Goal: Task Accomplishment & Management: Manage account settings

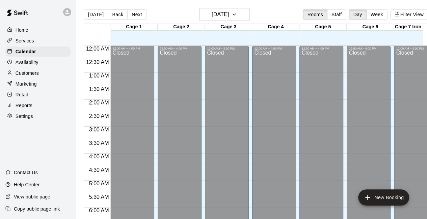
scroll to position [444, 0]
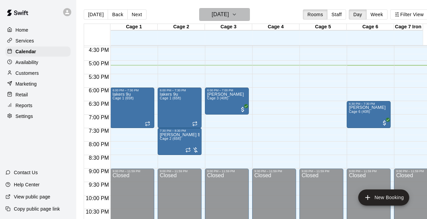
click at [237, 13] on icon "button" at bounding box center [233, 14] width 5 height 8
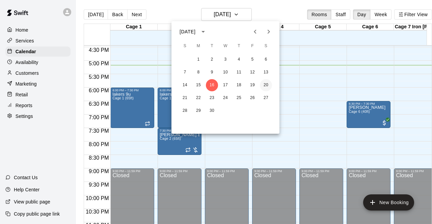
click at [268, 89] on button "20" at bounding box center [266, 85] width 12 height 12
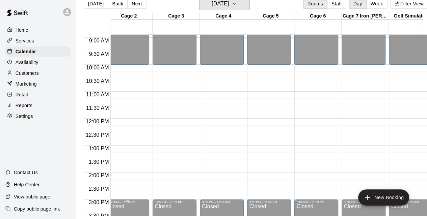
scroll to position [0, 0]
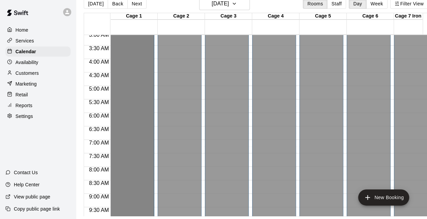
scroll to position [84, 0]
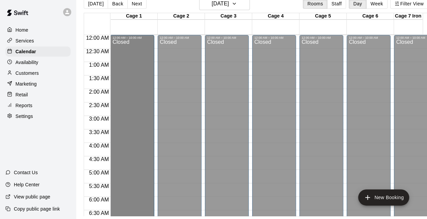
drag, startPoint x: 132, startPoint y: 71, endPoint x: 133, endPoint y: 101, distance: 30.0
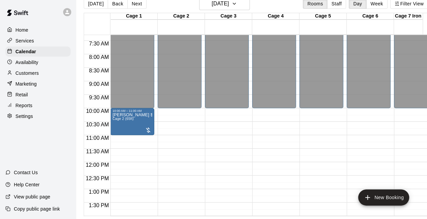
scroll to position [185, 0]
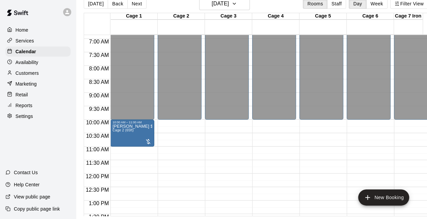
click at [168, 125] on div "12:00 AM – 10:00 AM Closed 3:00 PM – 11:59 PM Closed" at bounding box center [180, 174] width 44 height 648
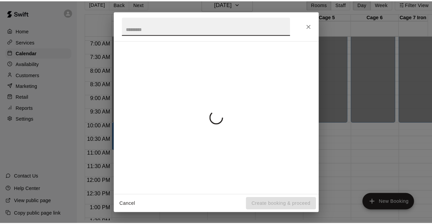
scroll to position [11, 0]
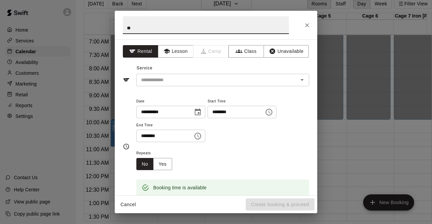
type input "*"
type input "**********"
click at [195, 81] on input "text" at bounding box center [212, 80] width 149 height 8
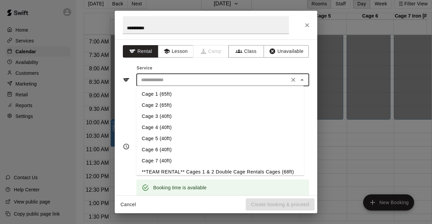
click at [169, 101] on li "Cage 2 (65ft)" at bounding box center [220, 105] width 168 height 11
type input "**********"
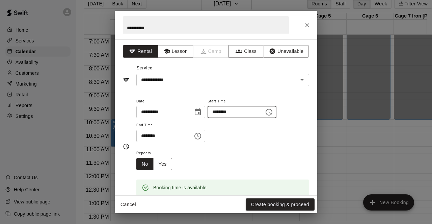
click at [228, 111] on input "********" at bounding box center [233, 112] width 52 height 12
click at [234, 112] on input "********" at bounding box center [233, 112] width 52 height 12
type input "********"
click at [144, 137] on input "********" at bounding box center [162, 136] width 52 height 12
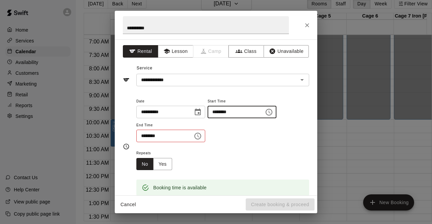
click at [242, 109] on input "********" at bounding box center [233, 112] width 52 height 12
click at [158, 133] on input "********" at bounding box center [162, 136] width 52 height 12
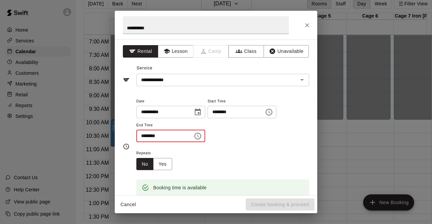
click at [158, 133] on input "********" at bounding box center [162, 136] width 52 height 12
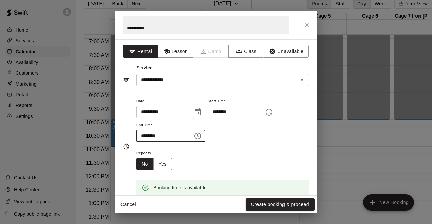
type input "********"
click at [260, 153] on div "Repeats No Yes" at bounding box center [222, 159] width 173 height 21
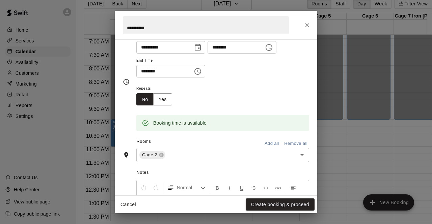
scroll to position [65, 0]
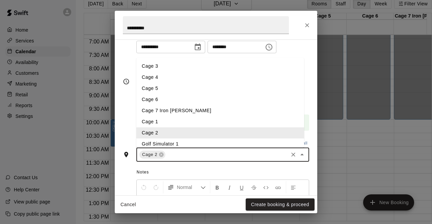
click at [202, 154] on input "text" at bounding box center [226, 155] width 121 height 8
click at [166, 66] on li "Cage 3" at bounding box center [220, 66] width 168 height 11
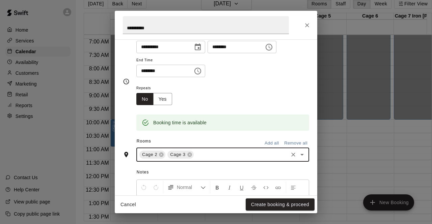
click at [200, 153] on input "text" at bounding box center [241, 155] width 92 height 8
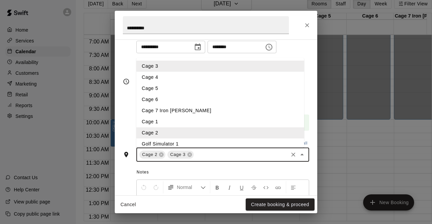
click at [172, 80] on li "Cage 4" at bounding box center [220, 77] width 168 height 11
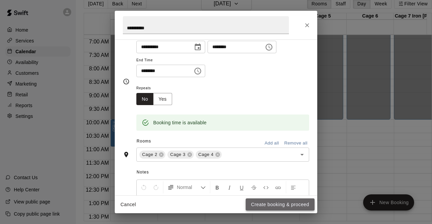
click at [258, 205] on button "Create booking & proceed" at bounding box center [280, 205] width 69 height 12
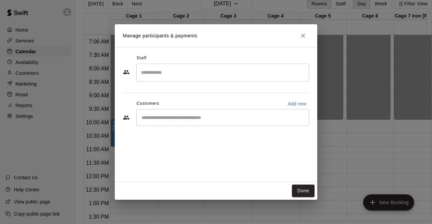
click at [190, 75] on input "Search staff" at bounding box center [222, 73] width 167 height 12
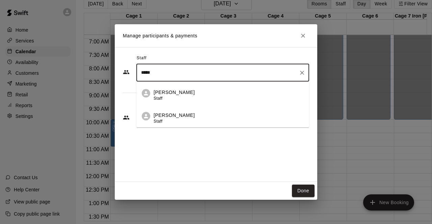
click at [176, 122] on div "[PERSON_NAME] Staff" at bounding box center [173, 118] width 41 height 13
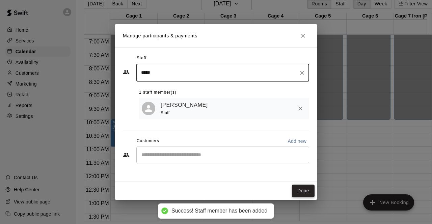
type input "*****"
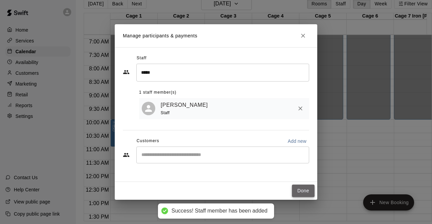
click at [301, 191] on button "Done" at bounding box center [303, 191] width 23 height 12
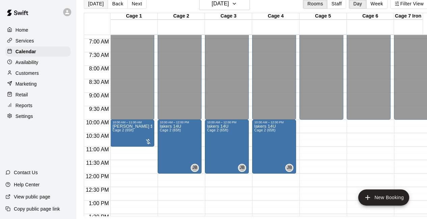
click at [95, 3] on button "[DATE]" at bounding box center [96, 4] width 24 height 10
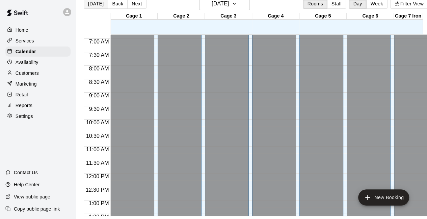
click at [93, 4] on button "[DATE]" at bounding box center [96, 4] width 24 height 10
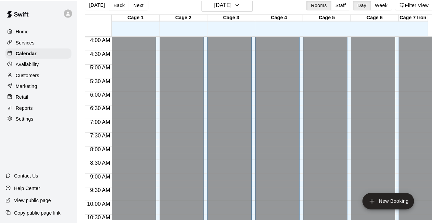
scroll to position [107, 0]
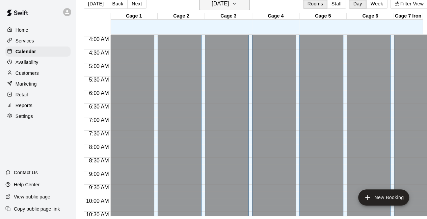
click at [229, 7] on h6 "[DATE]" at bounding box center [219, 3] width 17 height 9
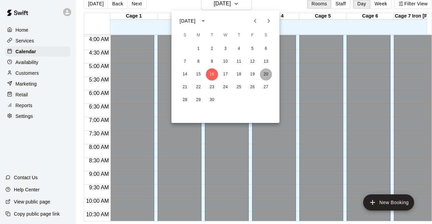
click at [269, 75] on button "20" at bounding box center [266, 74] width 12 height 12
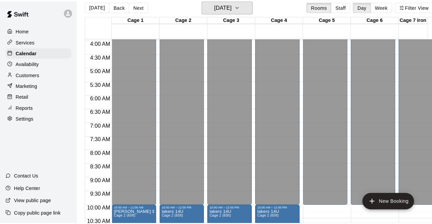
scroll to position [194, 0]
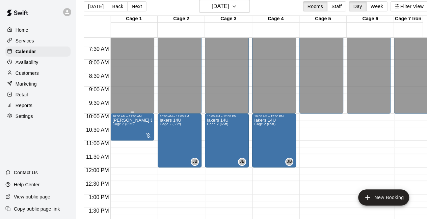
click at [125, 148] on div "12:00 AM – 10:00 AM Closed 10:00 AM – 11:00 AM [PERSON_NAME] $20 due Cage 2 (65…" at bounding box center [132, 168] width 44 height 648
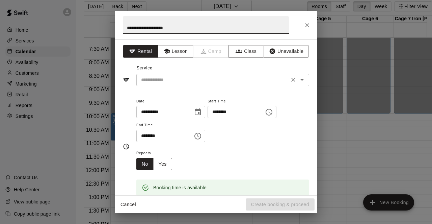
type input "**********"
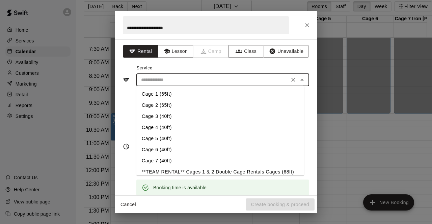
click at [165, 78] on input "text" at bounding box center [212, 80] width 149 height 8
click at [159, 94] on li "Cage 1 (65ft)" at bounding box center [220, 94] width 168 height 11
type input "**********"
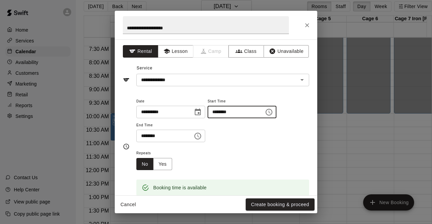
click at [224, 112] on input "********" at bounding box center [233, 112] width 52 height 12
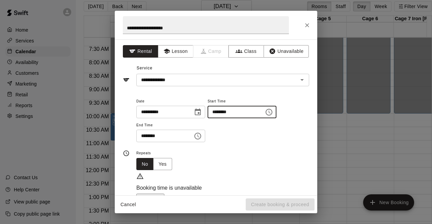
type input "********"
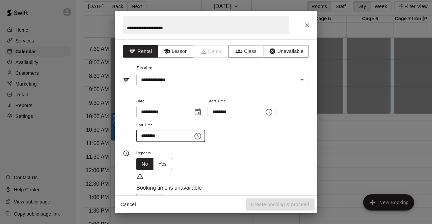
click at [141, 136] on input "********" at bounding box center [162, 136] width 52 height 12
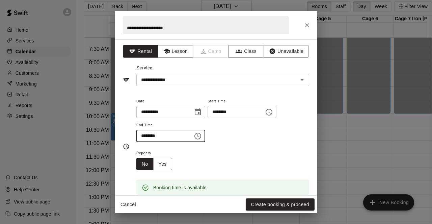
type input "********"
click at [260, 154] on div "Repeats No Yes" at bounding box center [222, 159] width 173 height 21
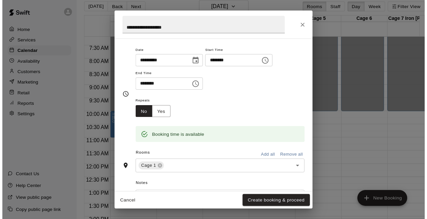
scroll to position [50, 0]
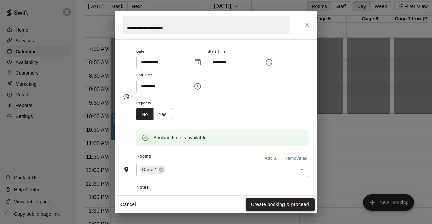
click at [262, 202] on button "Create booking & proceed" at bounding box center [280, 205] width 69 height 12
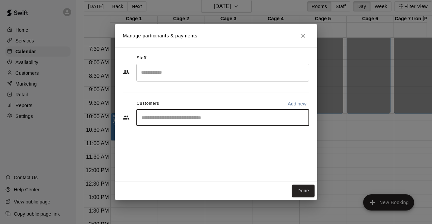
click at [217, 120] on input "Start typing to search customers..." at bounding box center [222, 117] width 167 height 7
type input "*****"
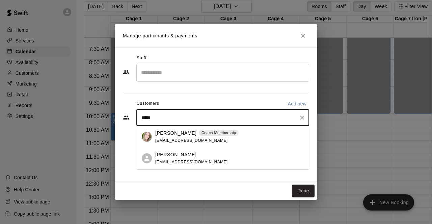
click at [165, 132] on p "[PERSON_NAME]" at bounding box center [175, 133] width 41 height 7
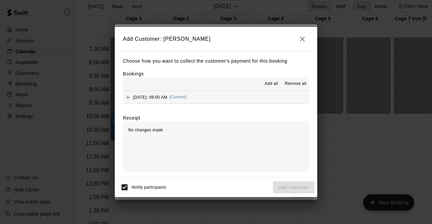
click at [236, 102] on button "[DATE]: 09:00 AM (Current)" at bounding box center [216, 97] width 186 height 12
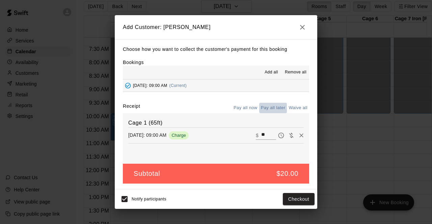
click at [277, 111] on button "Pay all later" at bounding box center [273, 108] width 28 height 10
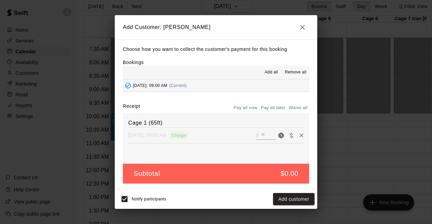
click at [288, 190] on div "Notify participants Add customer" at bounding box center [216, 200] width 202 height 20
click at [288, 199] on button "Add customer" at bounding box center [293, 199] width 41 height 12
click at [288, 199] on div "Notify participants Add customer" at bounding box center [215, 199] width 197 height 14
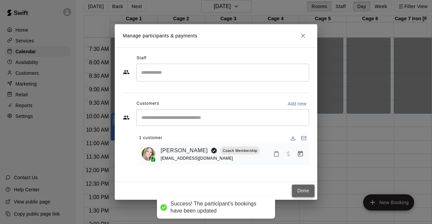
click at [305, 191] on button "Done" at bounding box center [303, 191] width 23 height 12
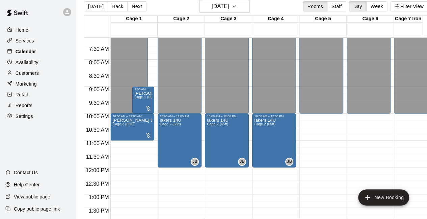
drag, startPoint x: 144, startPoint y: 133, endPoint x: 26, endPoint y: 48, distance: 145.4
click at [26, 48] on div "Calendar" at bounding box center [37, 52] width 65 height 10
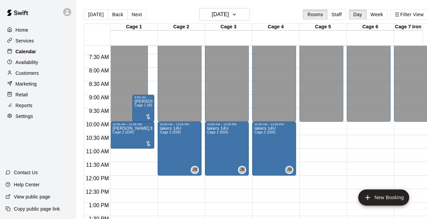
click at [26, 55] on p "Calendar" at bounding box center [26, 51] width 21 height 7
click at [92, 14] on button "[DATE]" at bounding box center [96, 14] width 24 height 10
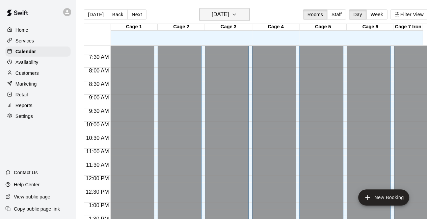
click at [229, 16] on h6 "[DATE]" at bounding box center [219, 14] width 17 height 9
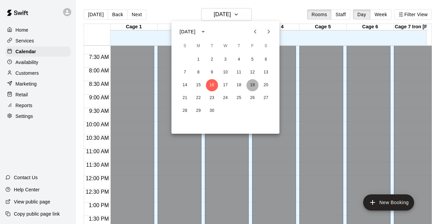
click at [251, 85] on button "19" at bounding box center [252, 85] width 12 height 12
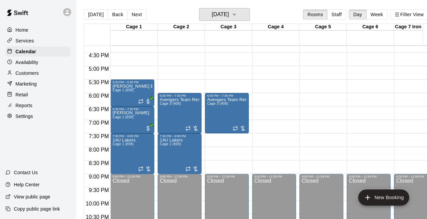
scroll to position [438, 0]
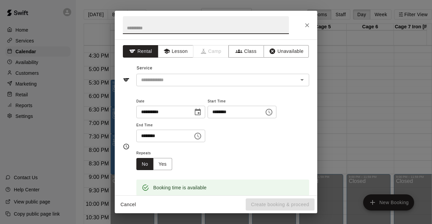
click at [308, 25] on icon "Close" at bounding box center [307, 25] width 4 height 4
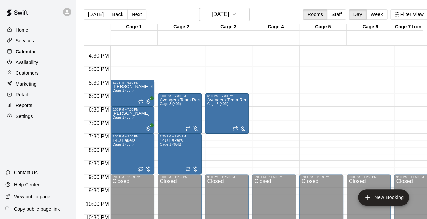
click at [23, 50] on p "Calendar" at bounding box center [26, 51] width 21 height 7
click at [362, 15] on button "Day" at bounding box center [357, 14] width 18 height 10
click at [23, 33] on p "Home" at bounding box center [22, 30] width 13 height 7
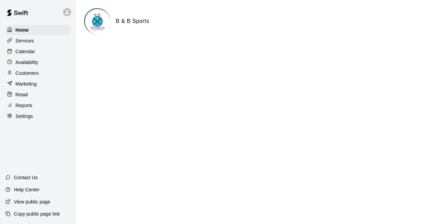
click at [20, 57] on div "Calendar" at bounding box center [37, 52] width 65 height 10
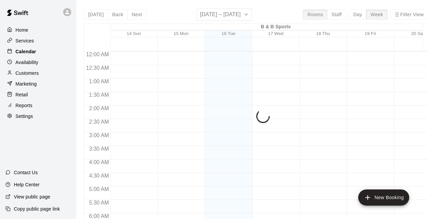
scroll to position [440, 0]
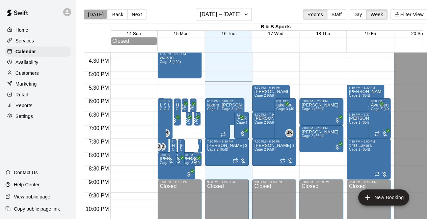
click at [95, 14] on button "[DATE]" at bounding box center [96, 14] width 24 height 10
click at [355, 17] on button "Day" at bounding box center [357, 14] width 18 height 10
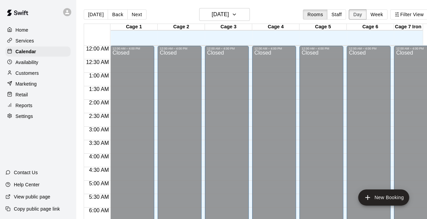
scroll to position [467, 0]
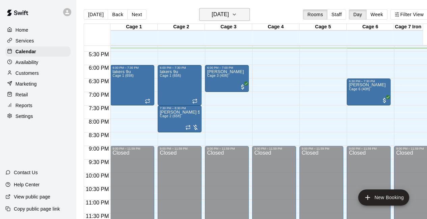
click at [237, 15] on icon "button" at bounding box center [233, 14] width 5 height 8
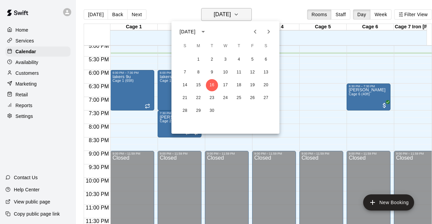
click at [245, 15] on div at bounding box center [216, 112] width 432 height 224
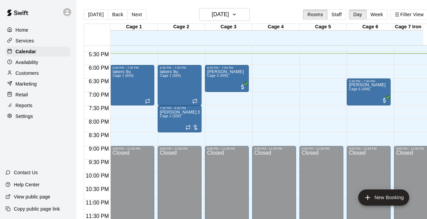
click at [24, 78] on div "Customers" at bounding box center [37, 73] width 65 height 10
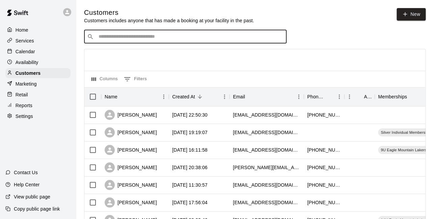
click at [142, 40] on input "Search customers by name or email" at bounding box center [189, 36] width 187 height 7
type input "******"
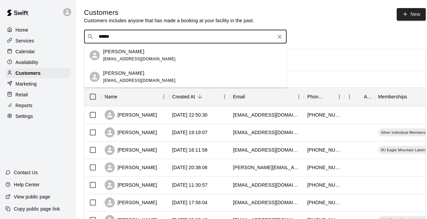
click at [129, 38] on input "******" at bounding box center [184, 36] width 177 height 7
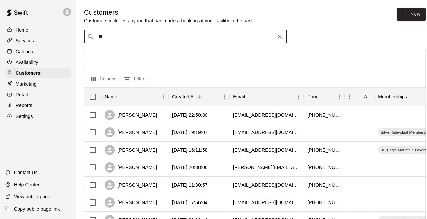
type input "*"
type input "******"
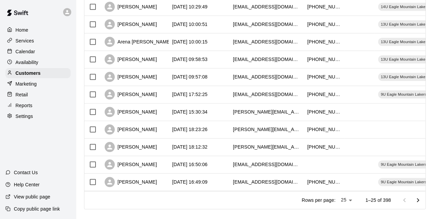
scroll to position [0, 46]
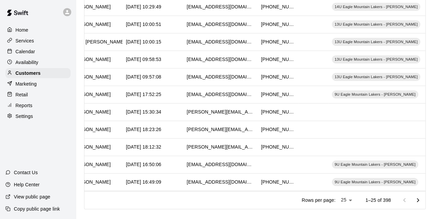
click at [33, 40] on p "Services" at bounding box center [25, 40] width 19 height 7
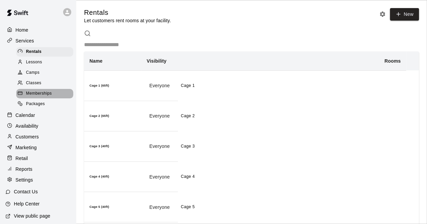
click at [45, 93] on span "Memberships" at bounding box center [39, 93] width 26 height 7
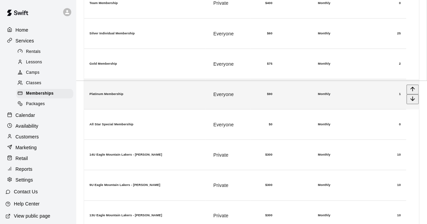
scroll to position [115, 0]
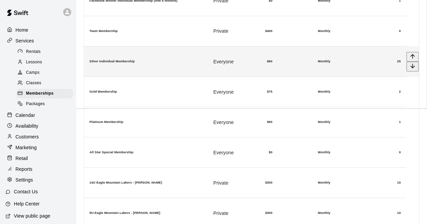
click at [189, 59] on h6 "Silver Individual Membership" at bounding box center [144, 61] width 110 height 4
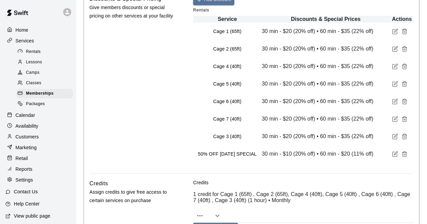
scroll to position [287, 0]
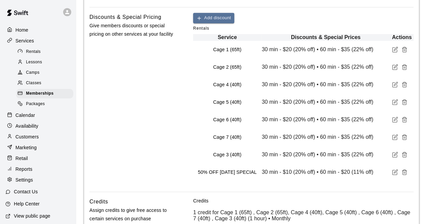
click at [18, 29] on p "Home" at bounding box center [22, 30] width 13 height 7
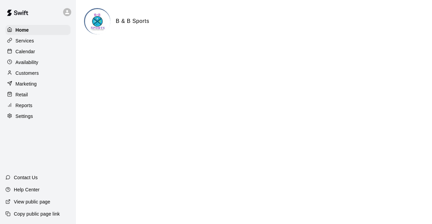
click at [28, 55] on p "Calendar" at bounding box center [26, 51] width 20 height 7
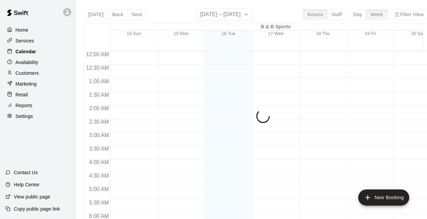
scroll to position [440, 0]
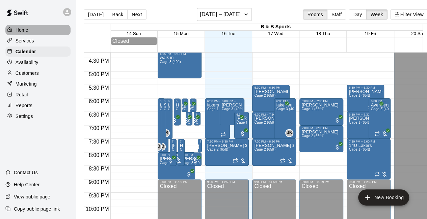
click at [33, 29] on div "Home" at bounding box center [37, 30] width 65 height 10
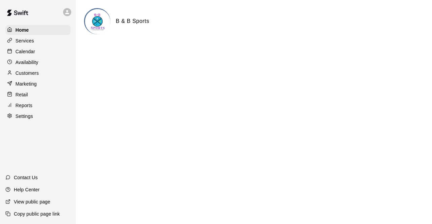
click at [41, 55] on div "Calendar" at bounding box center [37, 52] width 65 height 10
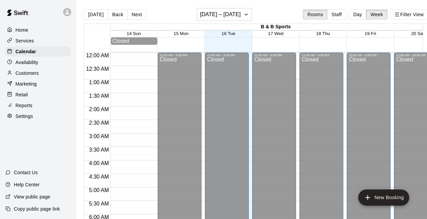
scroll to position [440, 0]
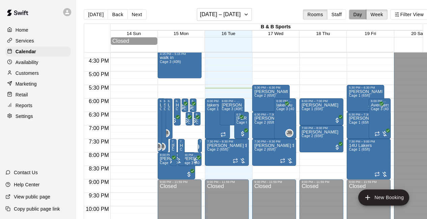
click at [361, 9] on button "Day" at bounding box center [357, 14] width 18 height 10
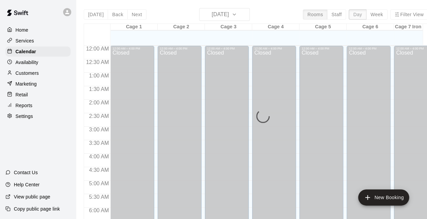
scroll to position [467, 0]
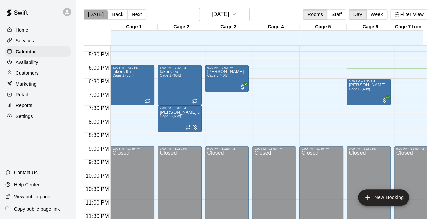
click at [95, 16] on button "[DATE]" at bounding box center [96, 14] width 24 height 10
click at [32, 58] on div "Home Services Calendar Availability Customers Marketing Retail Reports Settings" at bounding box center [38, 73] width 76 height 98
click at [237, 16] on icon "button" at bounding box center [233, 14] width 5 height 8
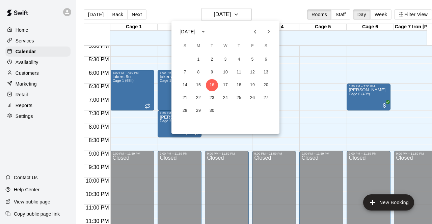
click at [263, 14] on div at bounding box center [216, 112] width 432 height 224
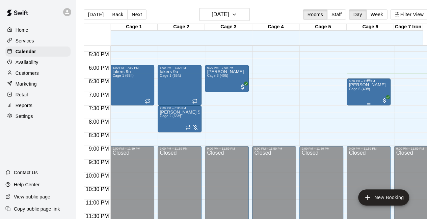
click at [383, 96] on div at bounding box center [384, 100] width 7 height 8
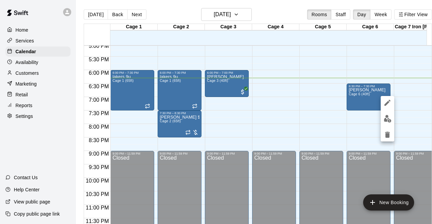
click at [190, 126] on div at bounding box center [216, 112] width 432 height 224
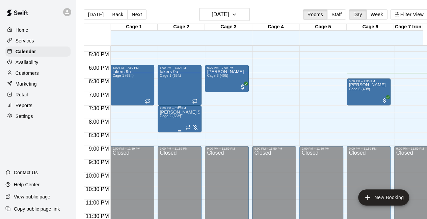
click at [196, 127] on div at bounding box center [191, 127] width 13 height 7
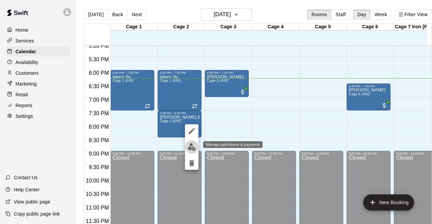
click at [189, 146] on img "edit" at bounding box center [192, 147] width 8 height 8
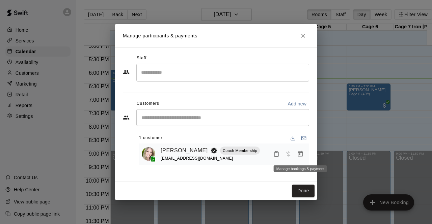
click at [299, 154] on icon "Manage bookings & payment" at bounding box center [300, 154] width 5 height 6
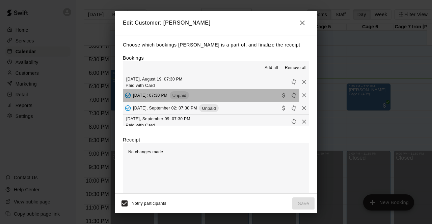
click at [167, 94] on span "[DATE]: 07:30 PM" at bounding box center [150, 95] width 34 height 5
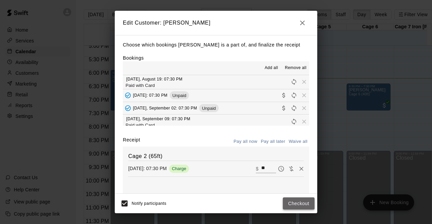
click at [290, 201] on button "Checkout" at bounding box center [299, 204] width 32 height 12
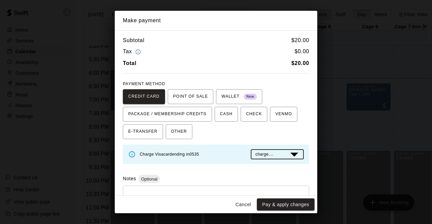
click at [269, 154] on body "Home Services Calendar Availability Customers Marketing Retail Reports Settings…" at bounding box center [216, 127] width 432 height 255
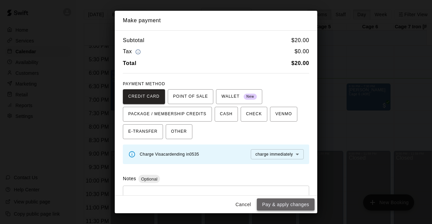
click at [273, 206] on button "Pay & apply changes" at bounding box center [286, 205] width 58 height 12
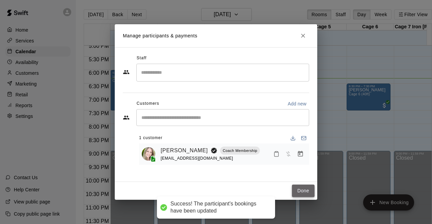
click at [303, 189] on button "Done" at bounding box center [303, 191] width 23 height 12
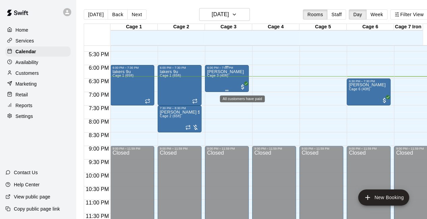
click at [241, 85] on span "All customers have paid" at bounding box center [242, 87] width 7 height 7
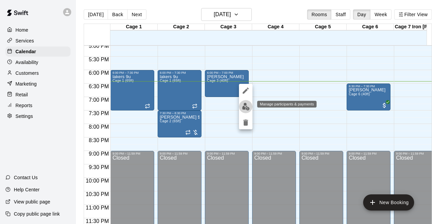
click at [245, 108] on img "edit" at bounding box center [246, 107] width 8 height 8
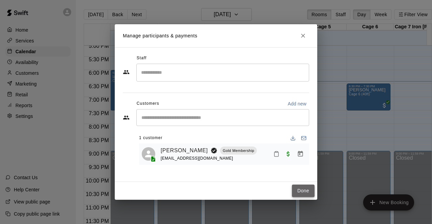
click at [297, 190] on button "Done" at bounding box center [303, 191] width 23 height 12
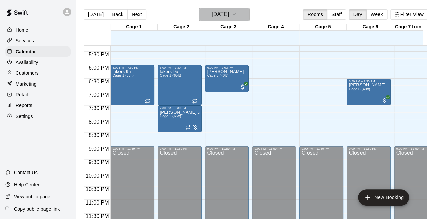
click at [237, 16] on icon "button" at bounding box center [233, 14] width 5 height 8
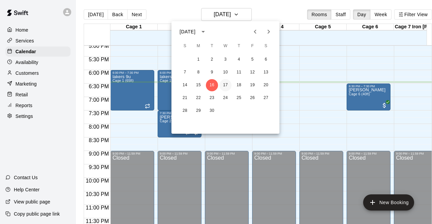
click at [223, 80] on button "17" at bounding box center [225, 85] width 12 height 12
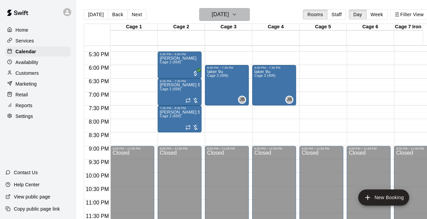
click at [235, 15] on icon "button" at bounding box center [234, 14] width 3 height 1
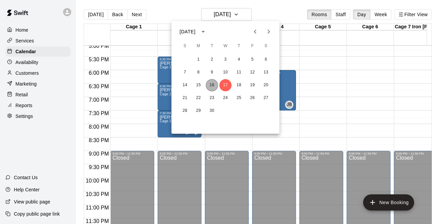
click at [211, 83] on button "16" at bounding box center [212, 85] width 12 height 12
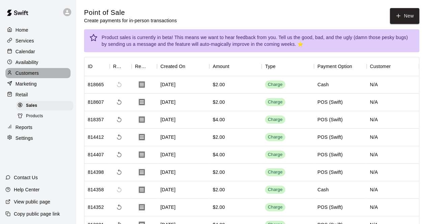
click at [29, 73] on p "Customers" at bounding box center [27, 73] width 23 height 7
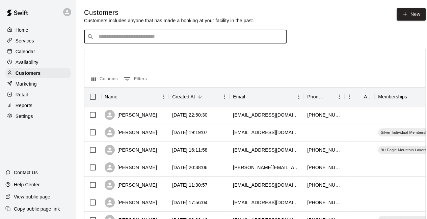
click at [144, 37] on input "Search customers by name or email" at bounding box center [189, 36] width 187 height 7
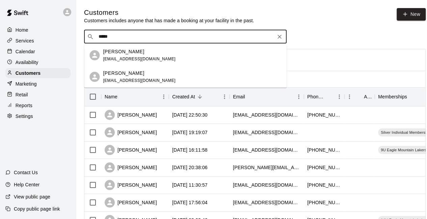
type input "******"
click at [122, 53] on p "[PERSON_NAME]" at bounding box center [123, 51] width 41 height 7
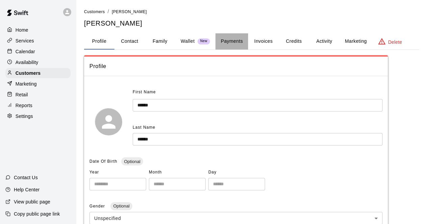
click at [229, 39] on button "Payments" at bounding box center [231, 41] width 33 height 16
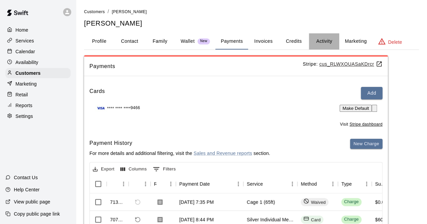
click at [327, 42] on button "Activity" at bounding box center [324, 41] width 30 height 16
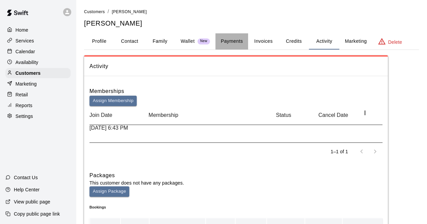
click at [232, 40] on button "Payments" at bounding box center [231, 41] width 33 height 16
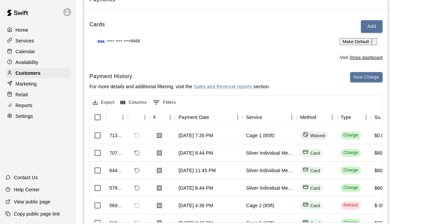
scroll to position [63, 0]
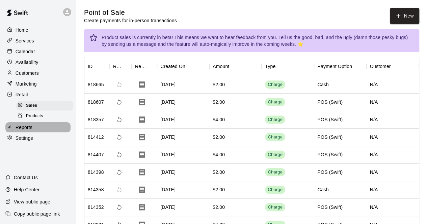
click at [19, 131] on p "Reports" at bounding box center [24, 127] width 17 height 7
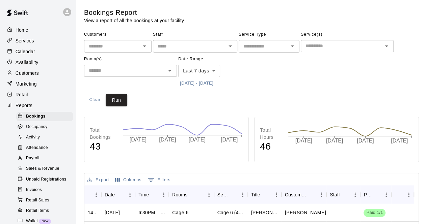
click at [29, 172] on span "Sales & Revenue" at bounding box center [42, 169] width 33 height 7
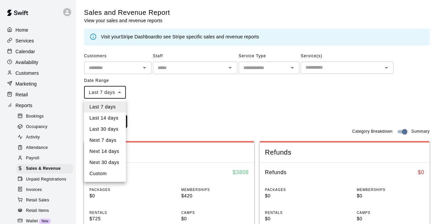
click at [109, 117] on li "Last 14 days" at bounding box center [105, 118] width 42 height 11
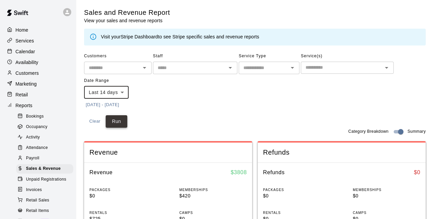
click at [113, 122] on button "Run" at bounding box center [117, 121] width 22 height 12
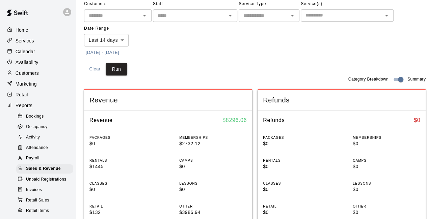
scroll to position [74, 0]
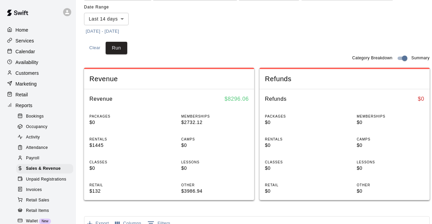
click at [119, 18] on body "Home Services Calendar Availability Customers Marketing Retail Reports Bookings…" at bounding box center [216, 190] width 432 height 529
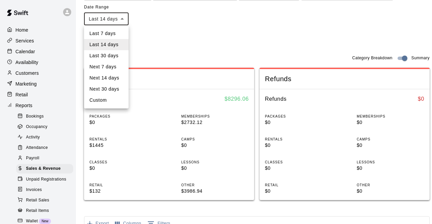
click at [114, 34] on li "Last 7 days" at bounding box center [106, 33] width 45 height 11
type input "****"
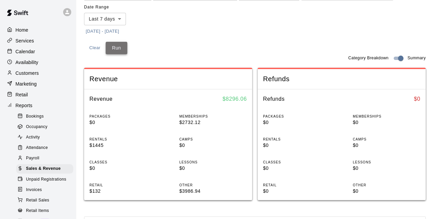
click at [114, 45] on button "Run" at bounding box center [117, 48] width 22 height 12
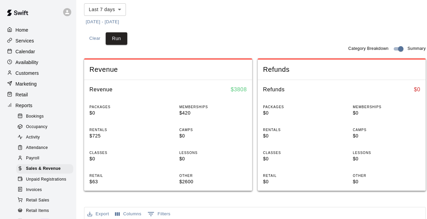
scroll to position [84, 0]
